Goal: Information Seeking & Learning: Understand process/instructions

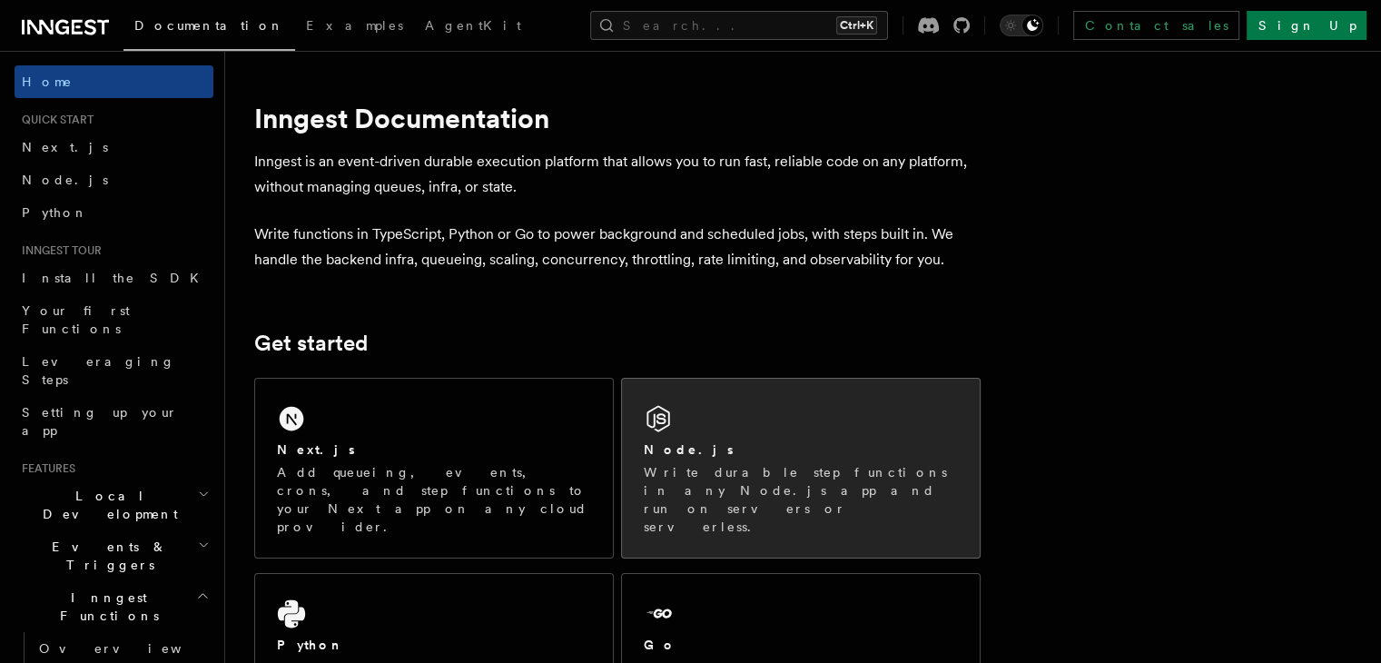
click at [685, 473] on p "Write durable step functions in any Node.js app and run on servers or serverles…" at bounding box center [801, 499] width 314 height 73
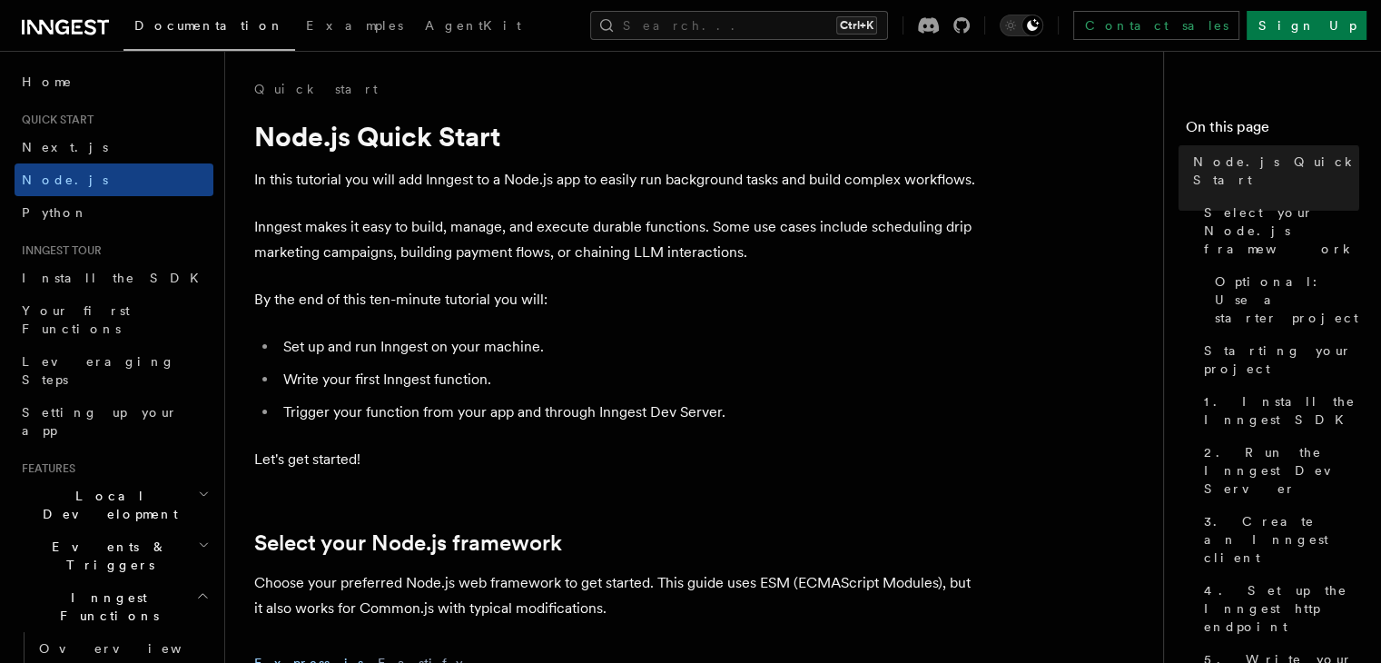
click at [519, 352] on li "Set up and run Inngest on your machine." at bounding box center [629, 346] width 703 height 25
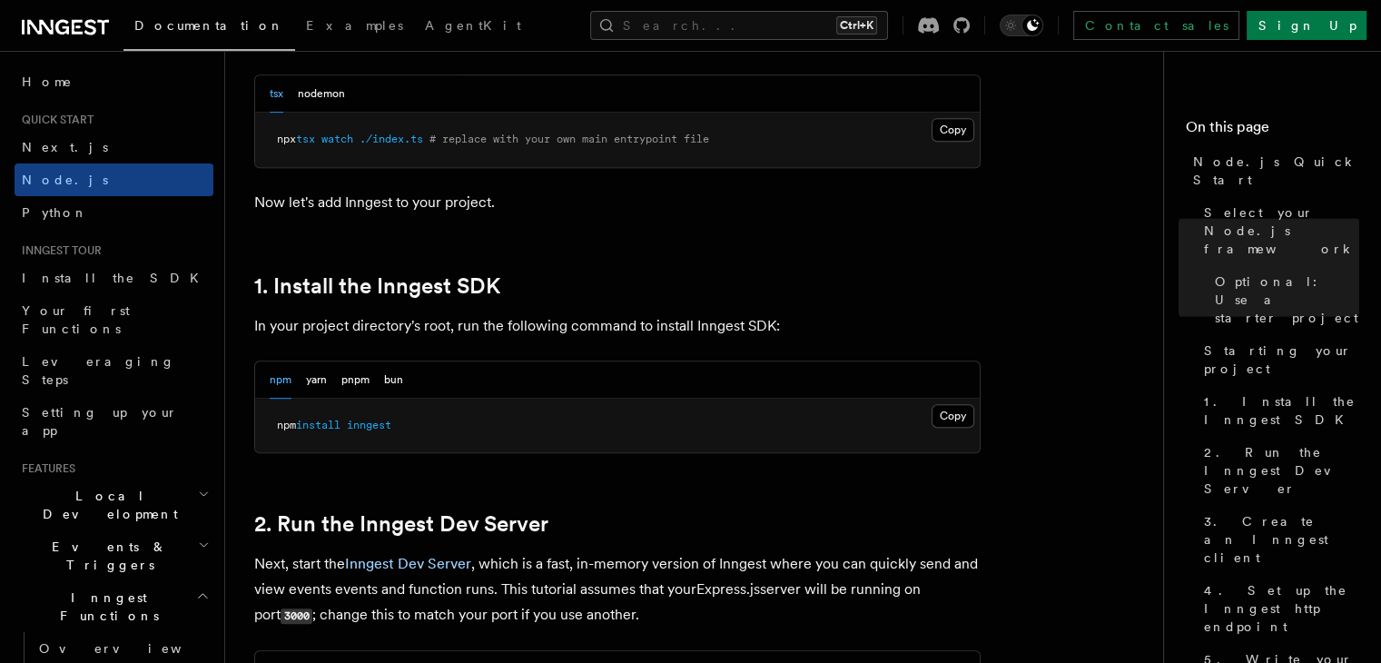
scroll to position [998, 0]
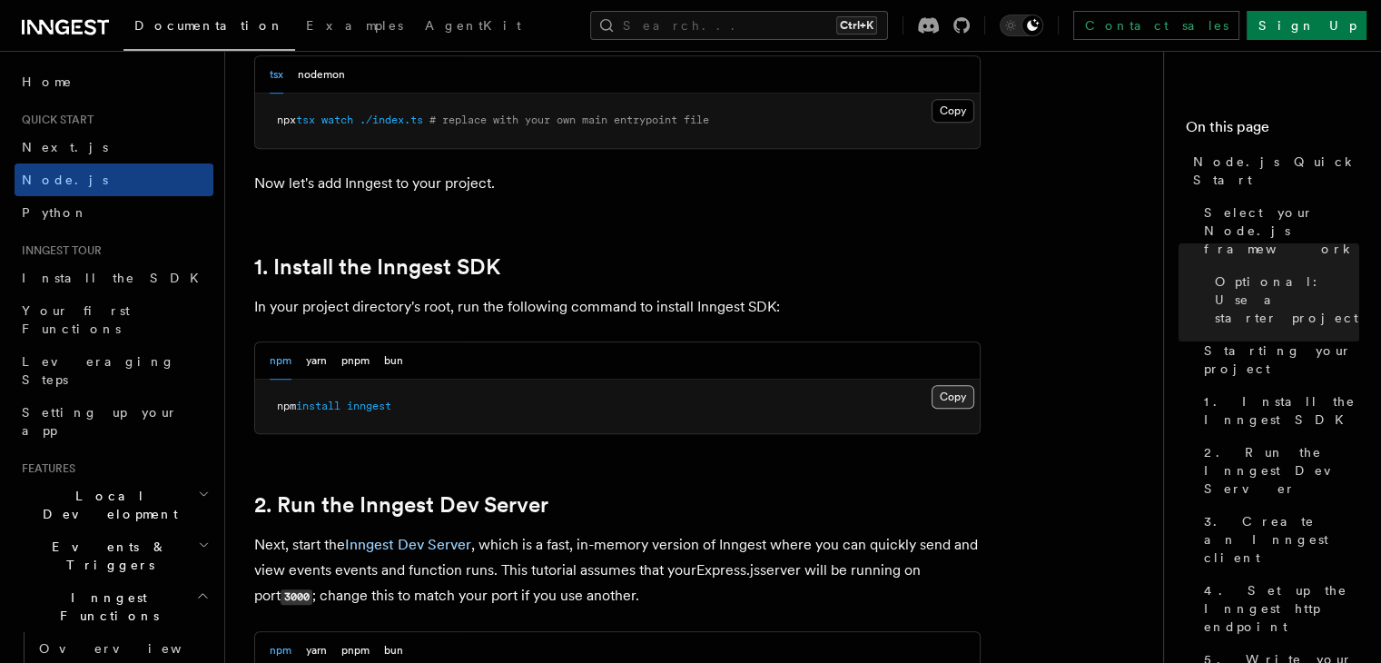
click at [934, 387] on button "Copy Copied" at bounding box center [952, 397] width 43 height 24
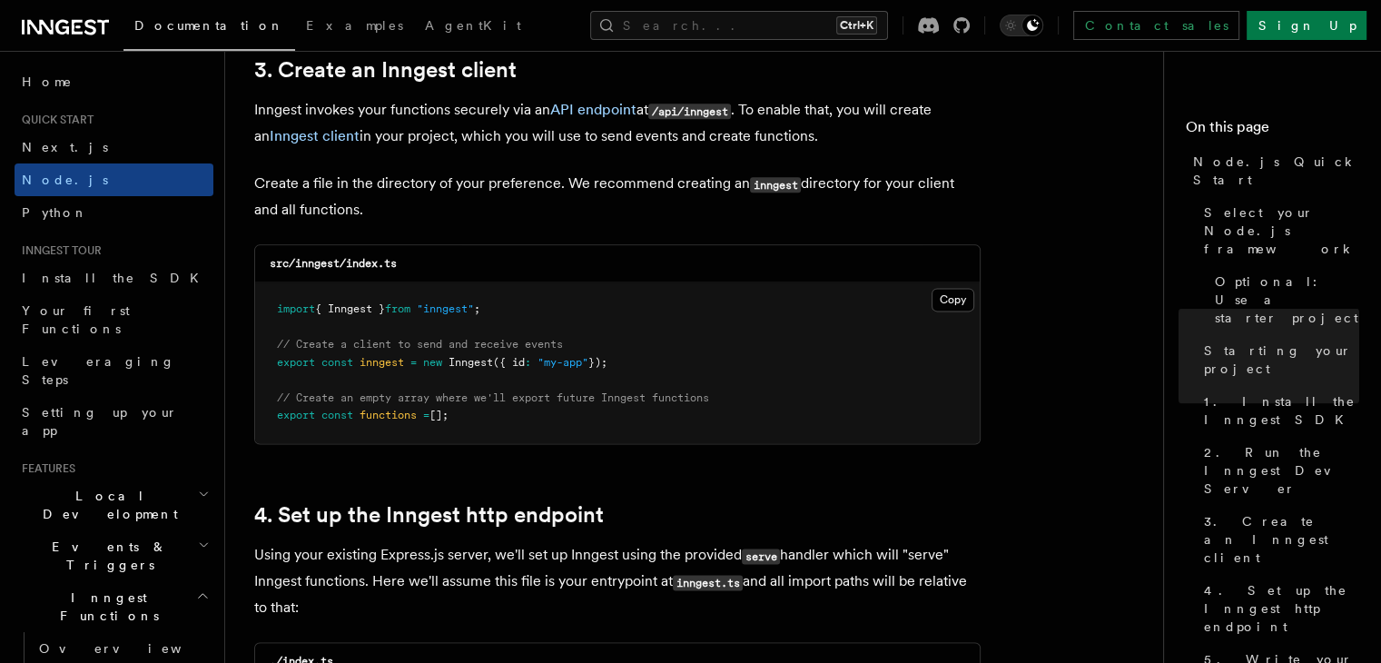
scroll to position [2360, 0]
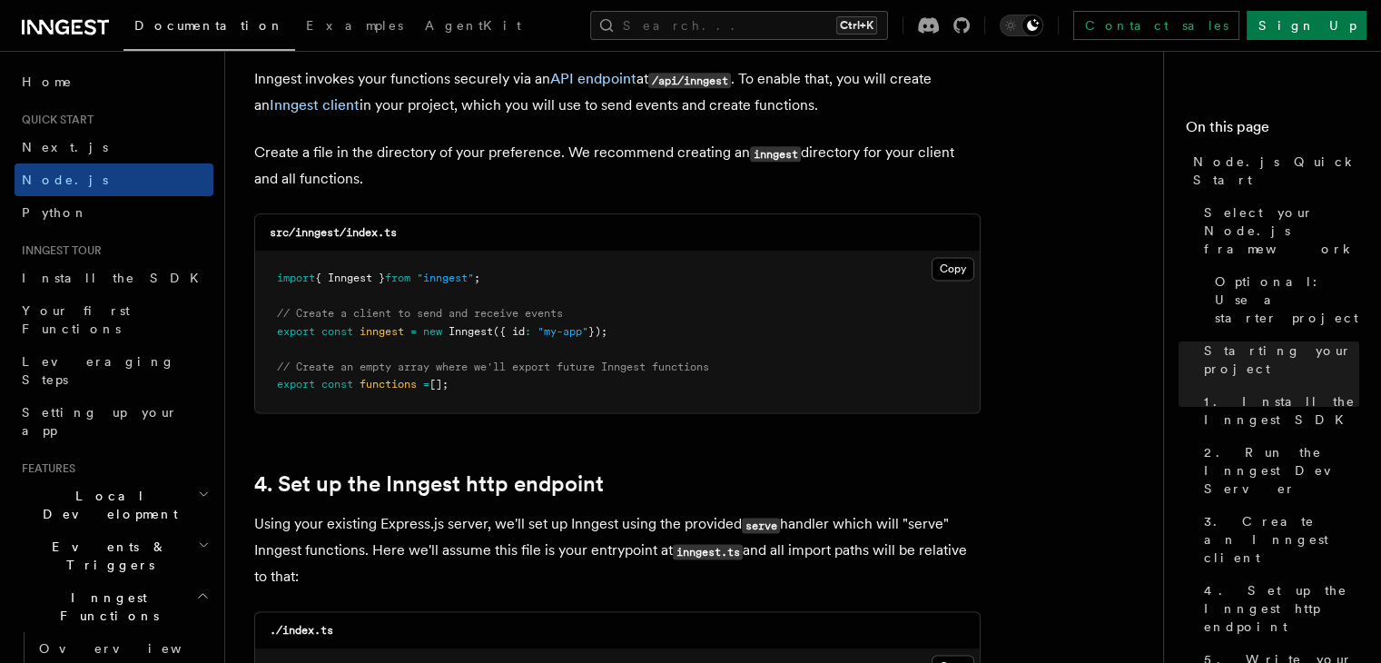
click at [923, 270] on pre "import { Inngest } from "inngest" ; // Create a client to send and receive even…" at bounding box center [617, 331] width 724 height 161
click at [933, 267] on button "Copy Copied" at bounding box center [952, 269] width 43 height 24
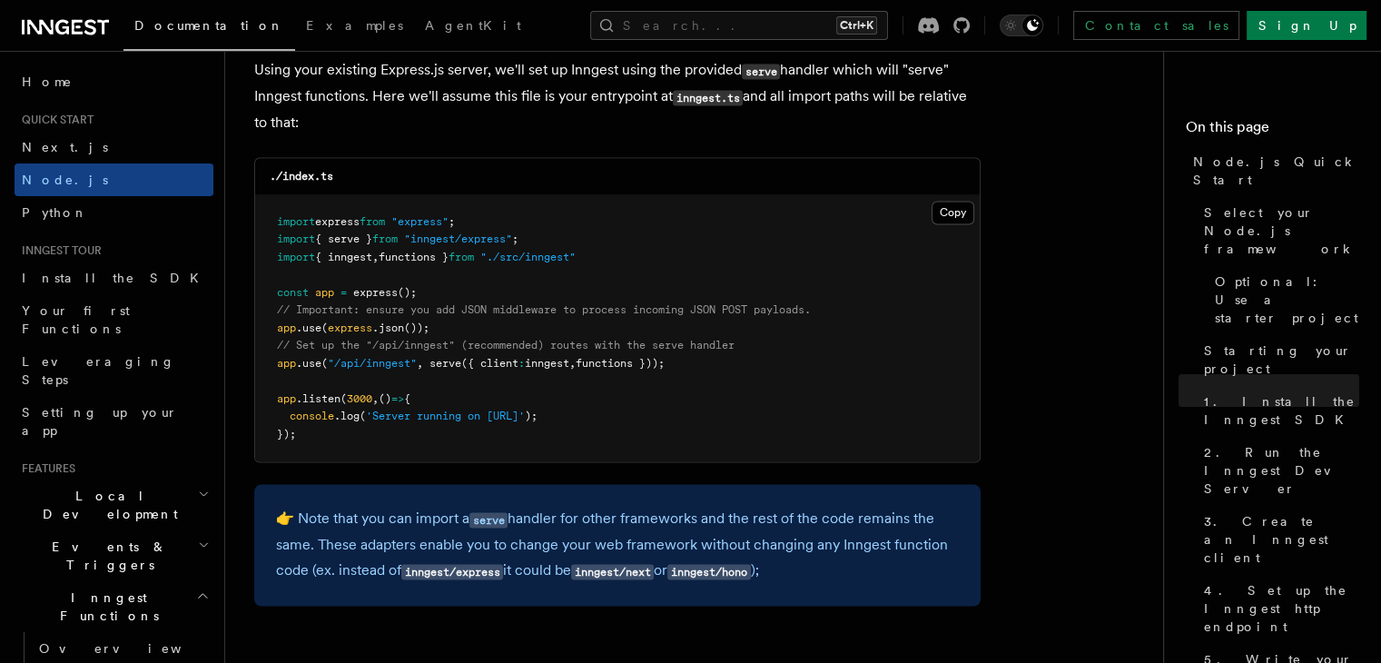
drag, startPoint x: 716, startPoint y: 357, endPoint x: 573, endPoint y: 360, distance: 143.5
click at [359, 349] on pre "import express from "express" ; import { serve } from "inngest/express" ; impor…" at bounding box center [617, 328] width 724 height 267
drag, startPoint x: 686, startPoint y: 360, endPoint x: 248, endPoint y: 360, distance: 438.4
copy span "app .use ( "/api/inngest" , serve ({ client : inngest , functions }));"
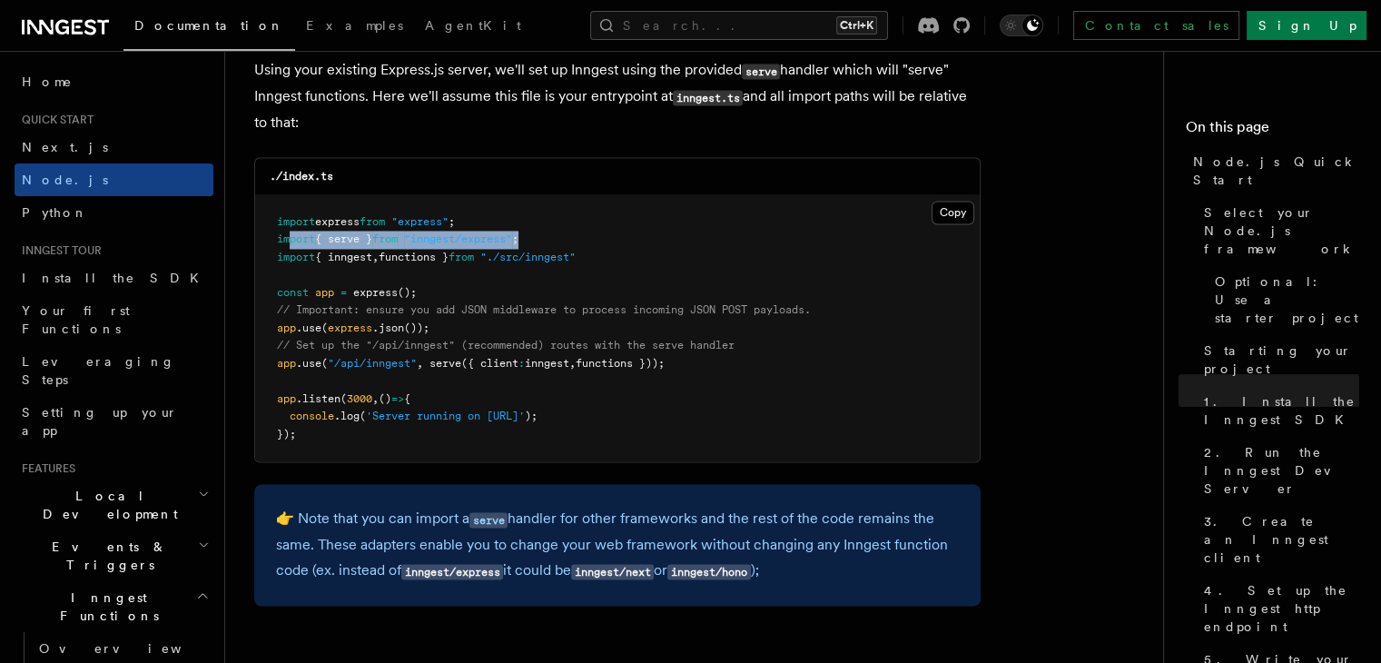
drag, startPoint x: 550, startPoint y: 237, endPoint x: 287, endPoint y: 242, distance: 263.3
click at [287, 242] on pre "import express from "express" ; import { serve } from "inngest/express" ; impor…" at bounding box center [617, 328] width 724 height 267
click at [612, 259] on pre "import express from "express" ; import { serve } from "inngest/express" ; impor…" at bounding box center [617, 328] width 724 height 267
drag, startPoint x: 612, startPoint y: 259, endPoint x: 296, endPoint y: 246, distance: 316.1
click at [296, 246] on pre "import express from "express" ; import { serve } from "inngest/express" ; impor…" at bounding box center [617, 328] width 724 height 267
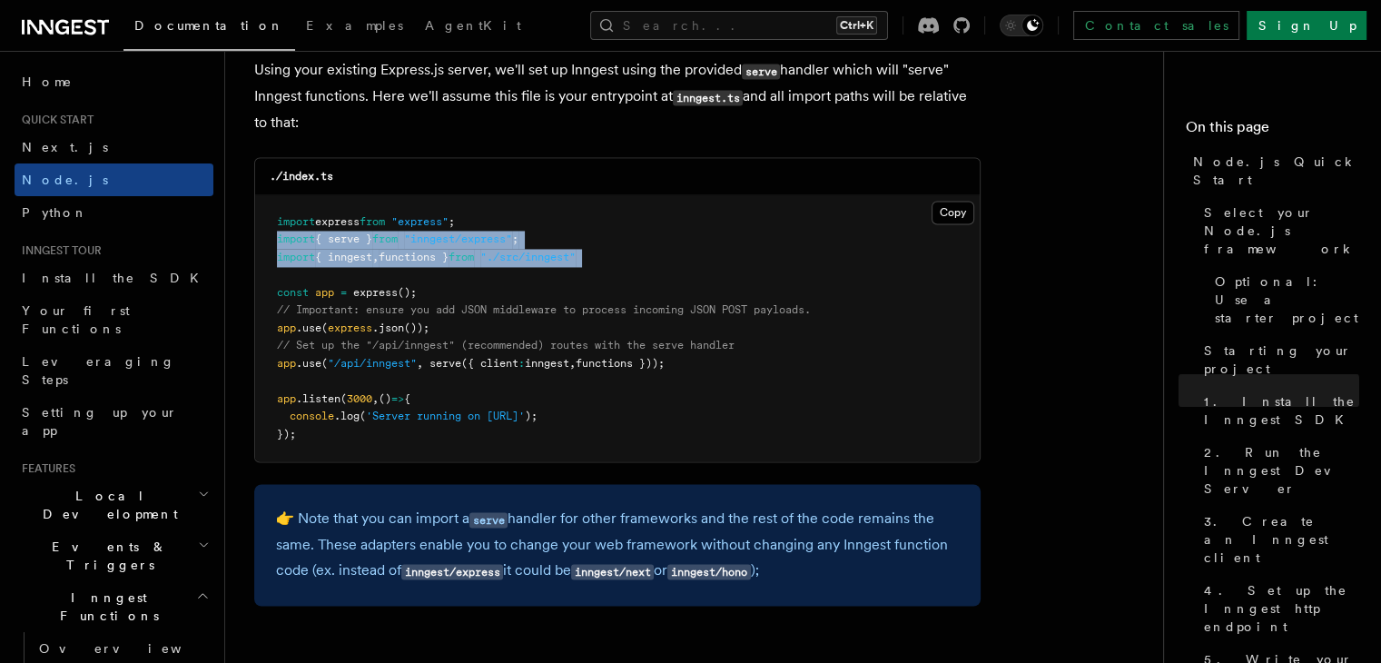
click at [552, 238] on pre "import express from "express" ; import { serve } from "inngest/express" ; impor…" at bounding box center [617, 328] width 724 height 267
drag, startPoint x: 552, startPoint y: 238, endPoint x: 260, endPoint y: 242, distance: 291.4
click at [260, 242] on pre "import express from "express" ; import { serve } from "inngest/express" ; impor…" at bounding box center [617, 328] width 724 height 267
